Goal: Task Accomplishment & Management: Use online tool/utility

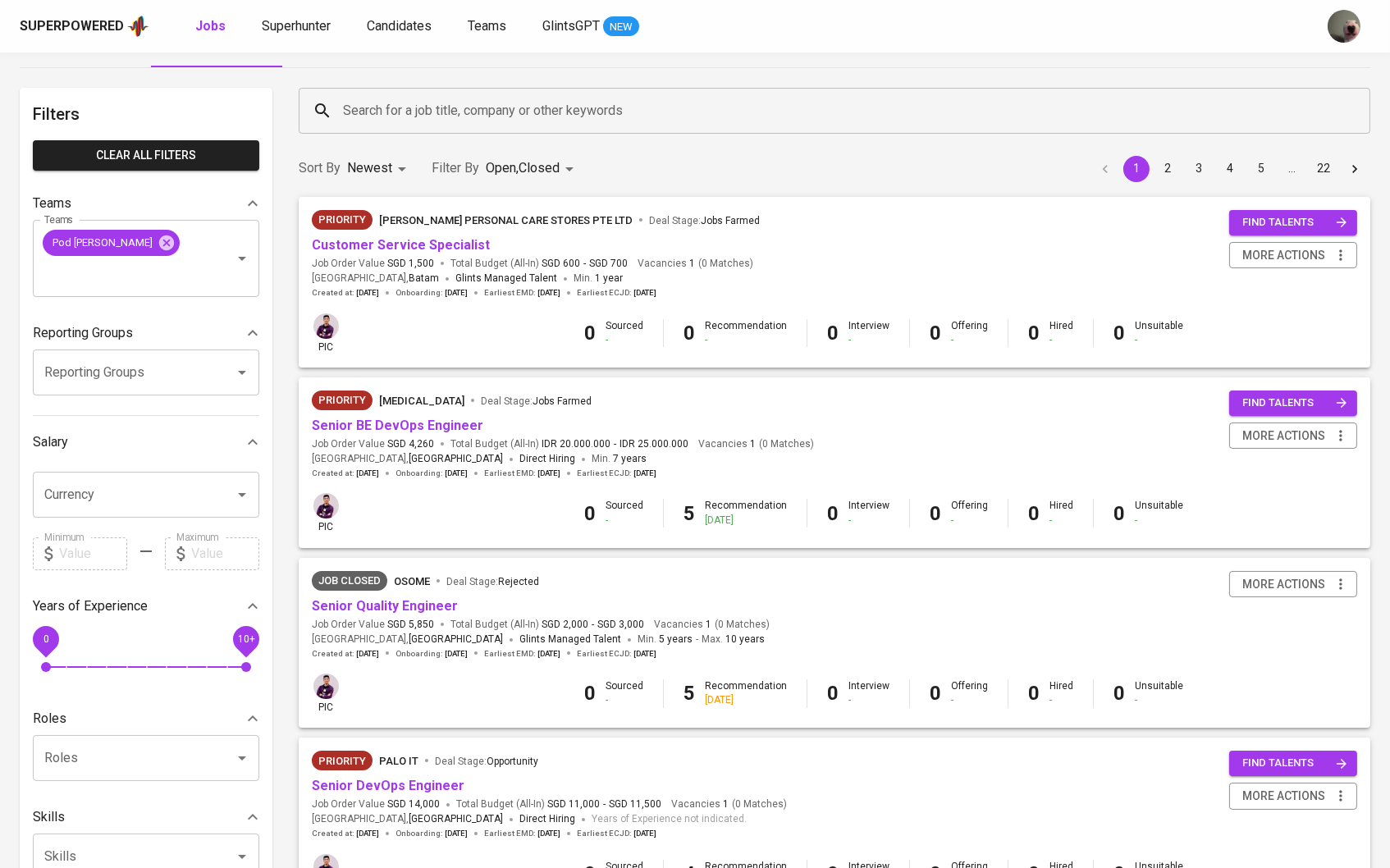
scroll to position [45, 0]
click at [393, 18] on span "Candidates" at bounding box center [399, 25] width 65 height 15
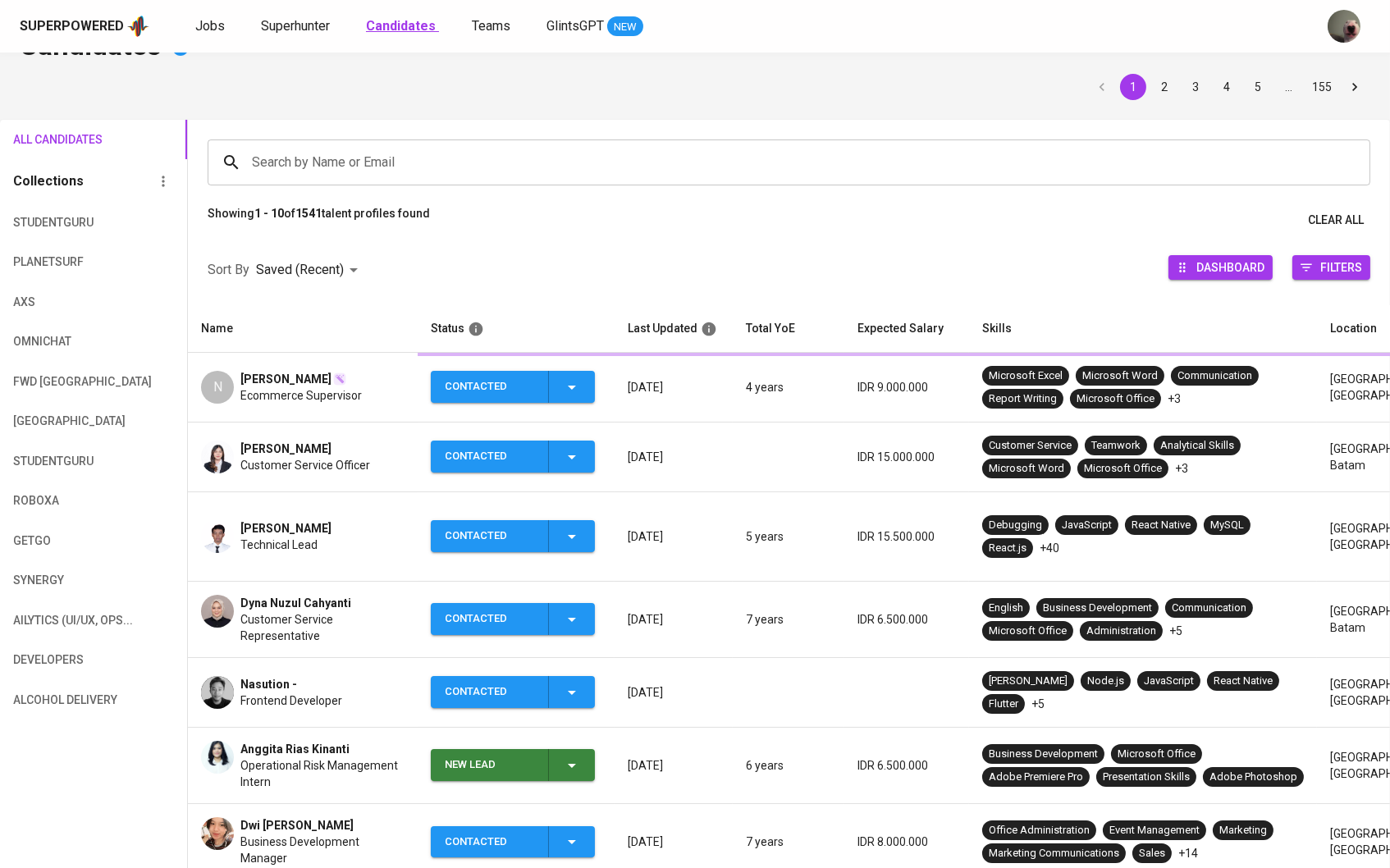
click at [414, 29] on b "Candidates" at bounding box center [401, 25] width 70 height 15
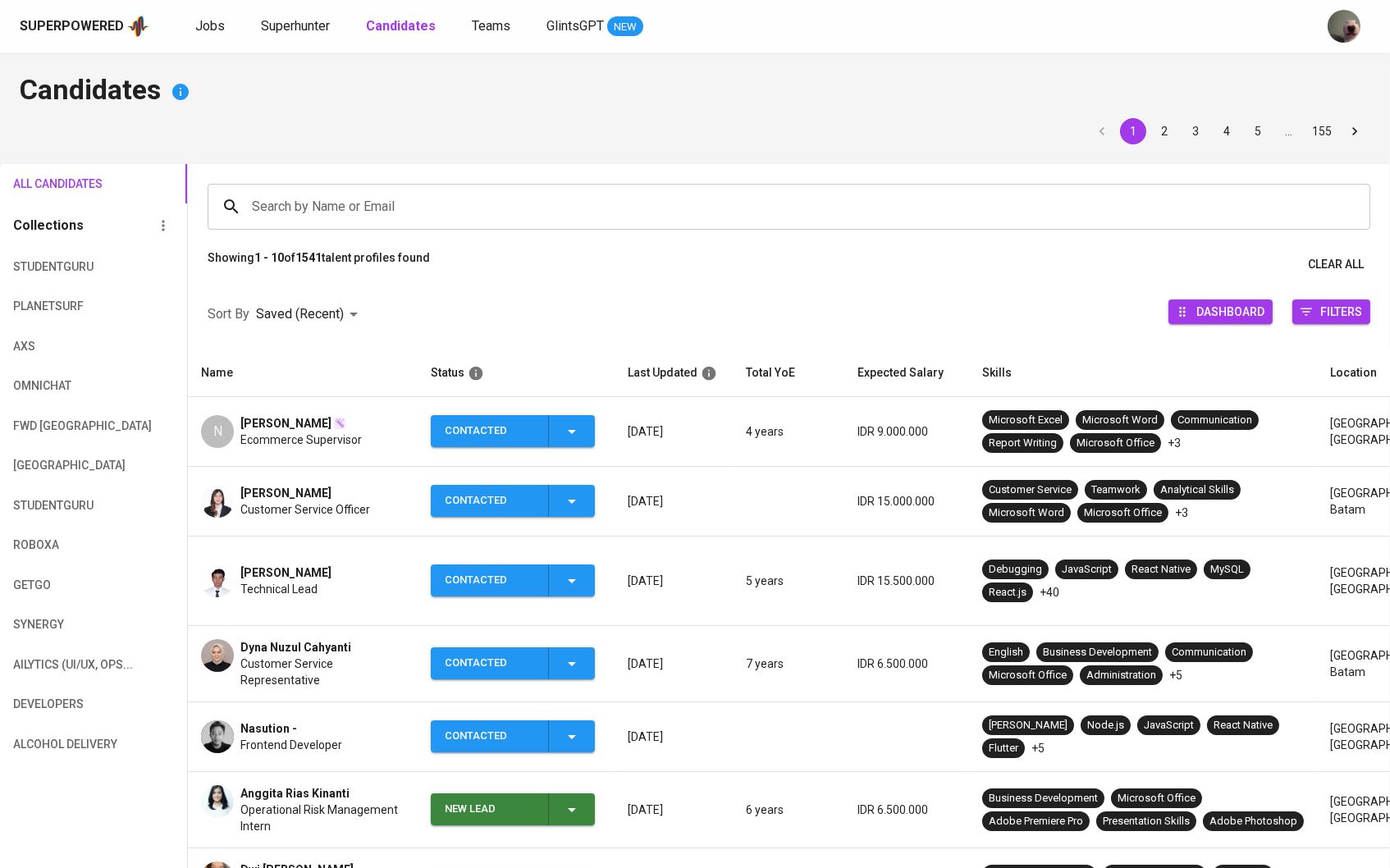
scroll to position [56, 0]
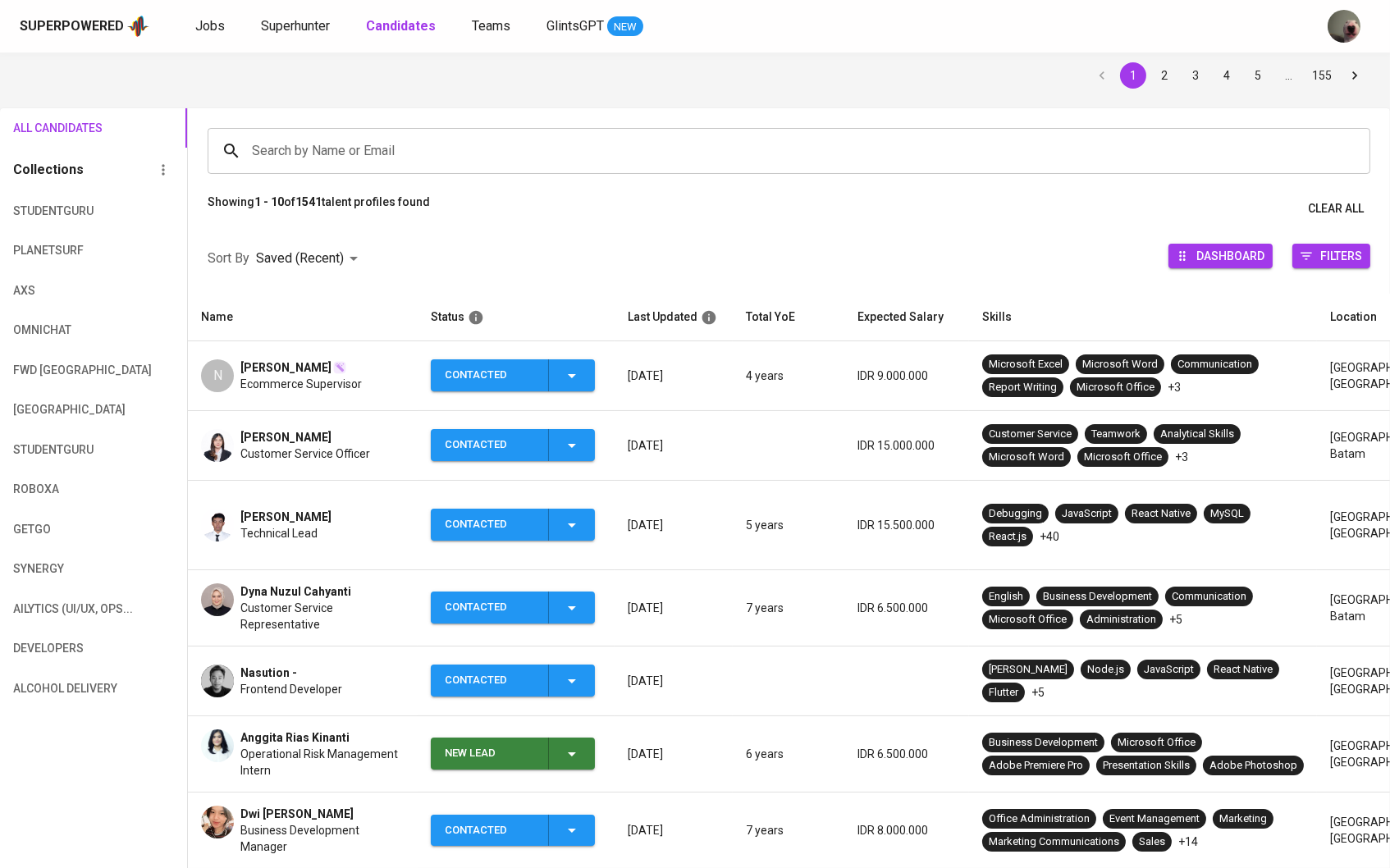
click at [315, 599] on span "Customer Service Representative" at bounding box center [322, 616] width 164 height 33
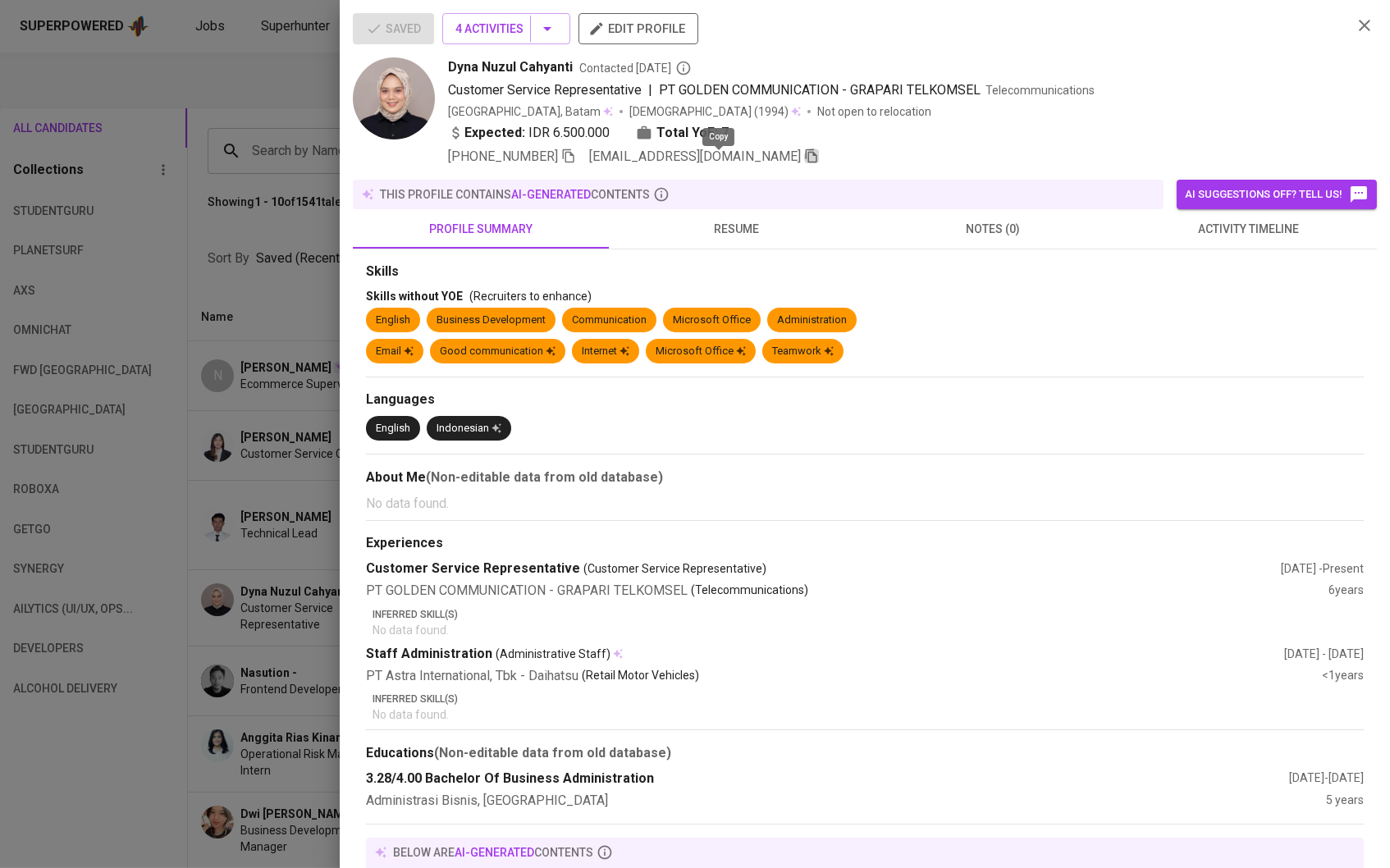
click at [804, 161] on icon "button" at bounding box center [811, 155] width 15 height 15
click at [269, 221] on div at bounding box center [695, 434] width 1390 height 868
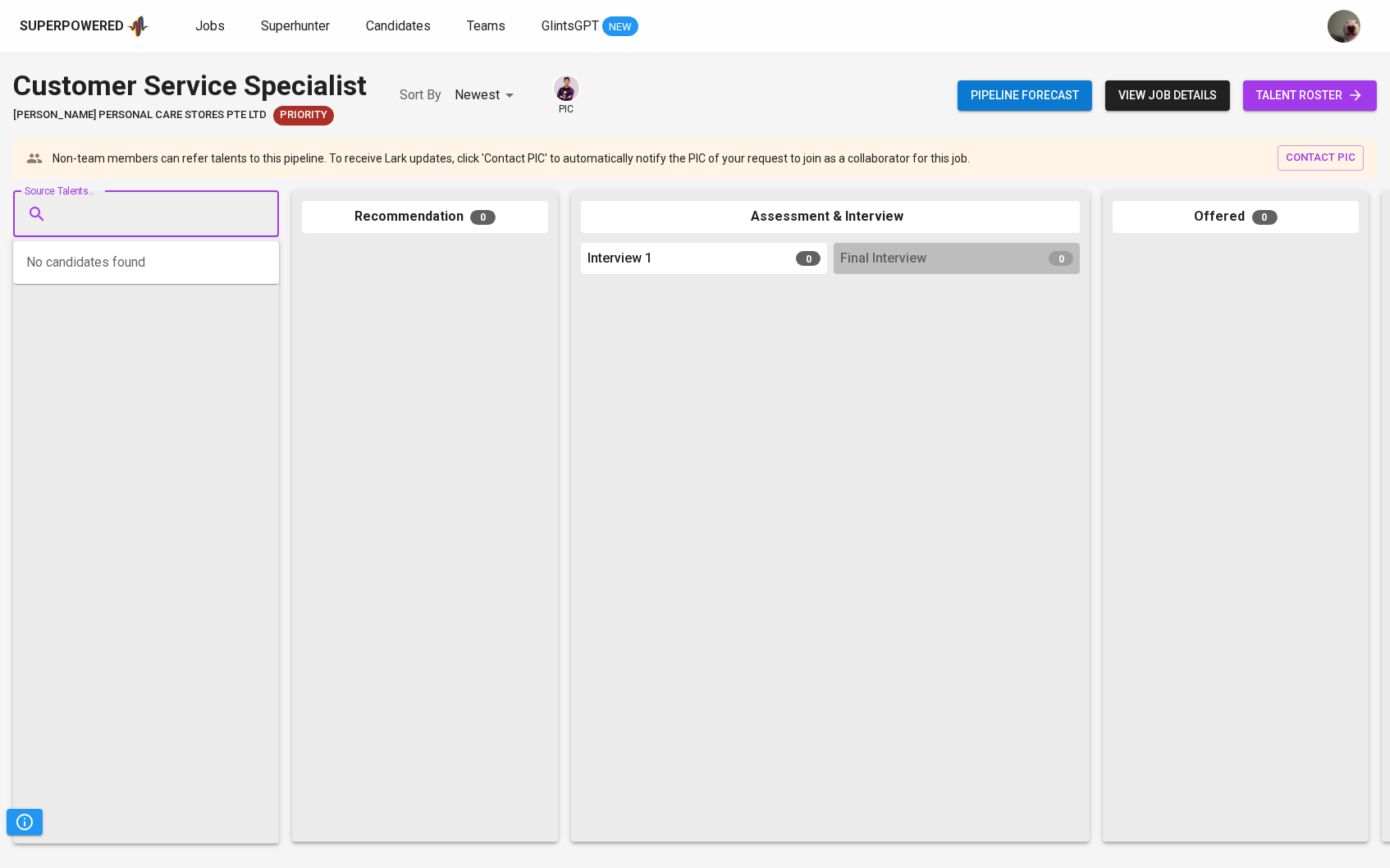
click at [212, 227] on input "Source Talents..." at bounding box center [139, 214] width 172 height 31
paste input "[EMAIL_ADDRESS][DOMAIN_NAME]"
type input "[EMAIL_ADDRESS][DOMAIN_NAME]"
drag, startPoint x: 185, startPoint y: 73, endPoint x: 185, endPoint y: 215, distance: 142.0
click at [185, 212] on div "Customer Service Specialist WATSON’S PERSONAL CARE STORES PTE LTD Priority Sort…" at bounding box center [695, 460] width 1390 height 815
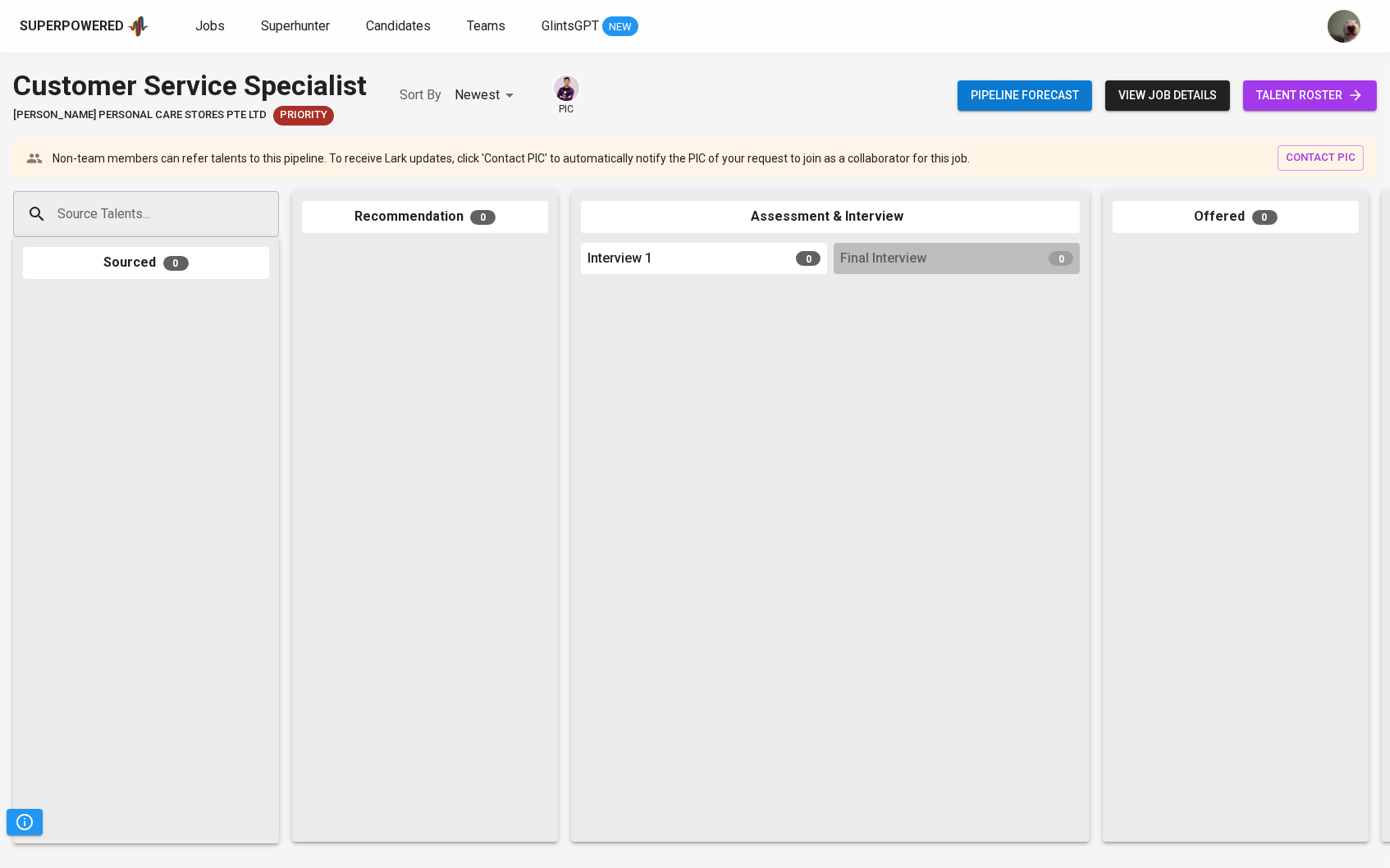
click at [183, 233] on div "Source Talents..." at bounding box center [146, 213] width 266 height 45
paste input "[EMAIL_ADDRESS][DOMAIN_NAME]"
type input "[EMAIL_ADDRESS][DOMAIN_NAME]"
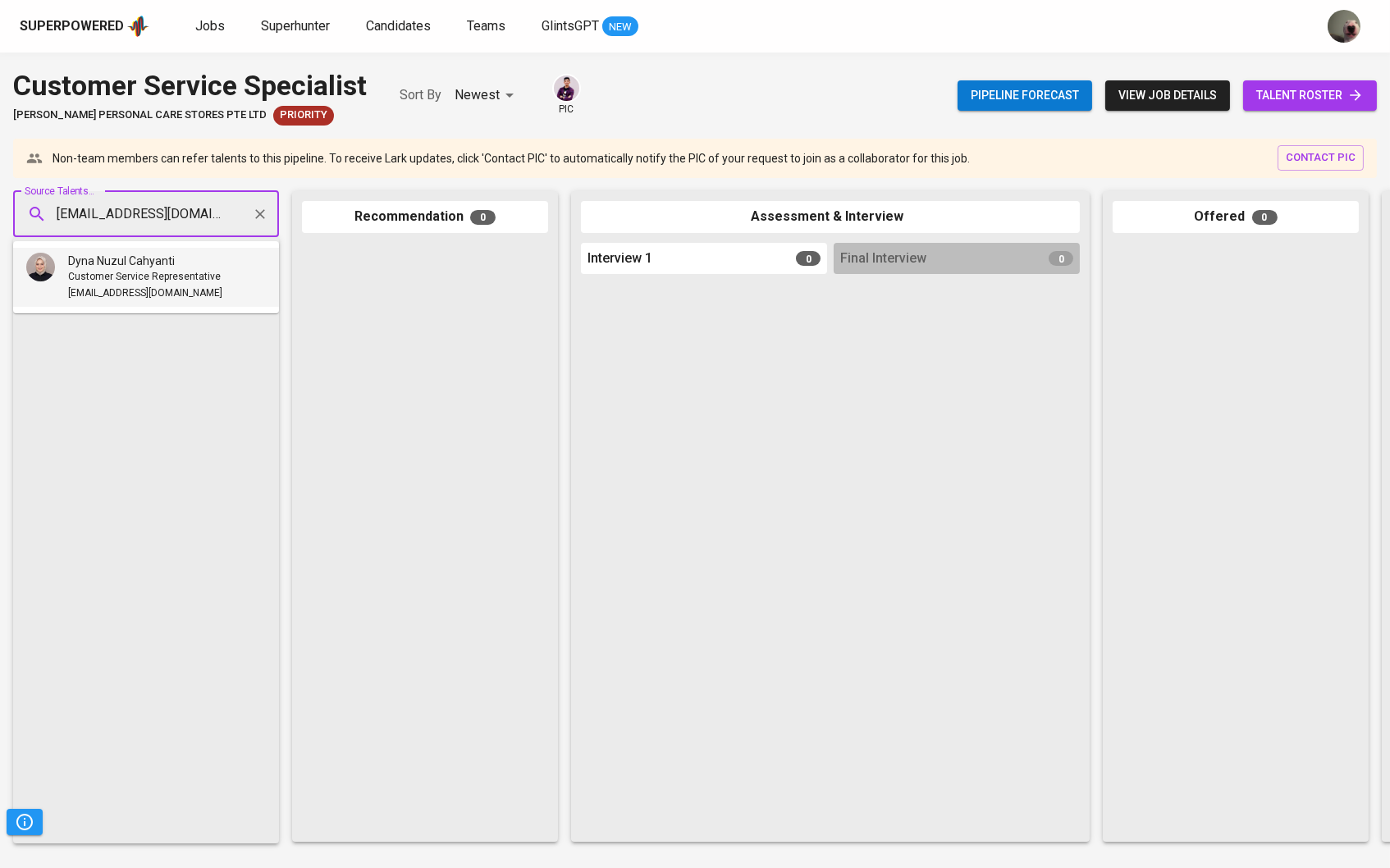
click at [162, 269] on span "Customer Service Representative" at bounding box center [144, 277] width 153 height 16
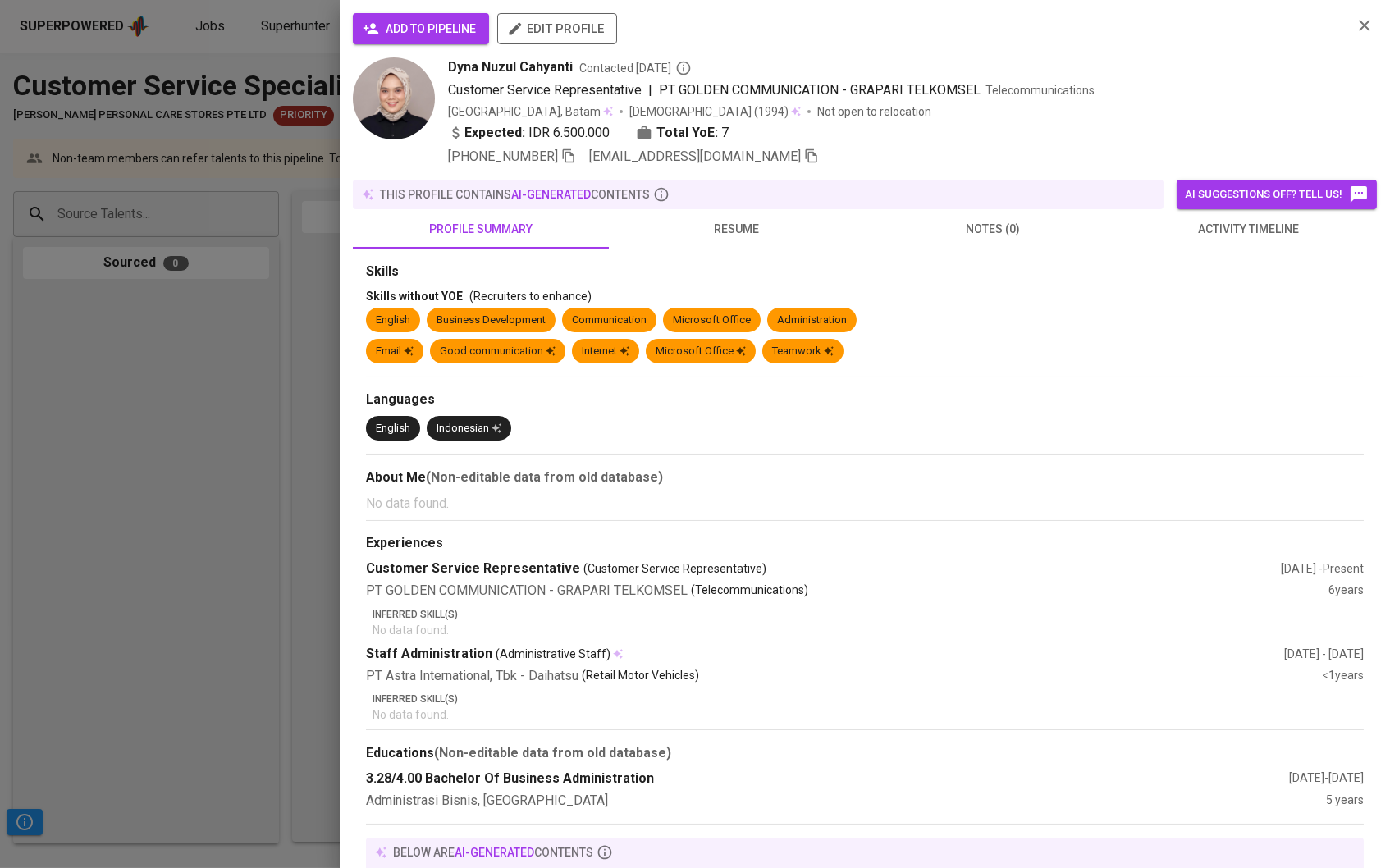
click at [431, 29] on span "add to pipeline" at bounding box center [420, 29] width 110 height 21
